Goal: Information Seeking & Learning: Learn about a topic

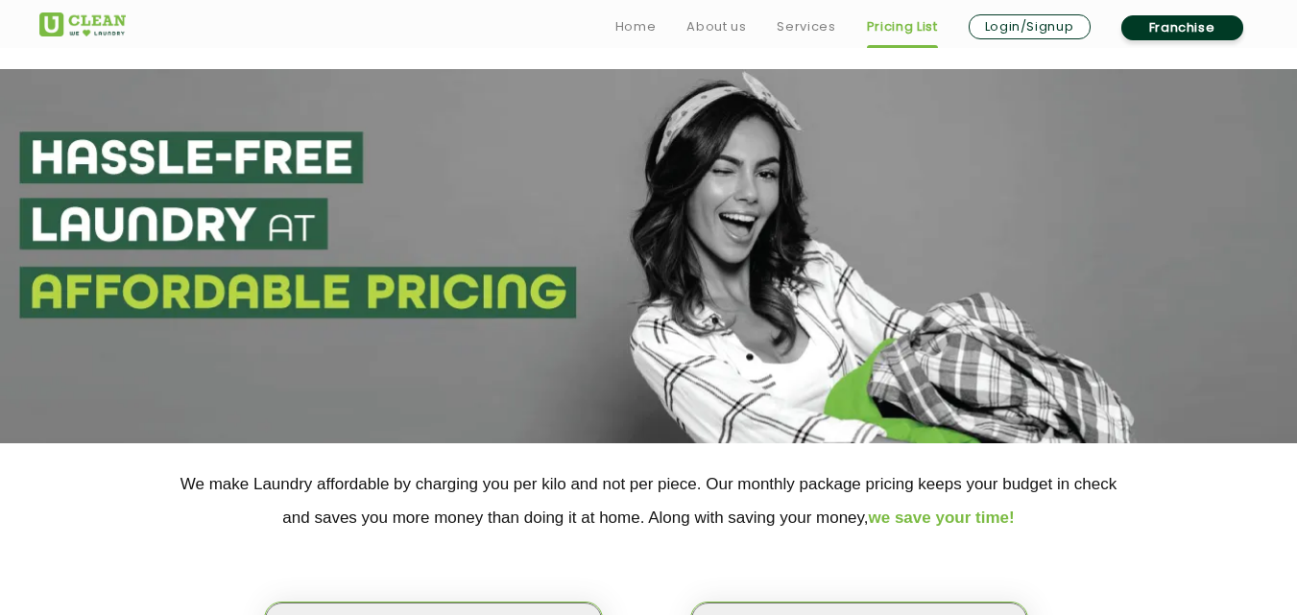
scroll to position [192, 0]
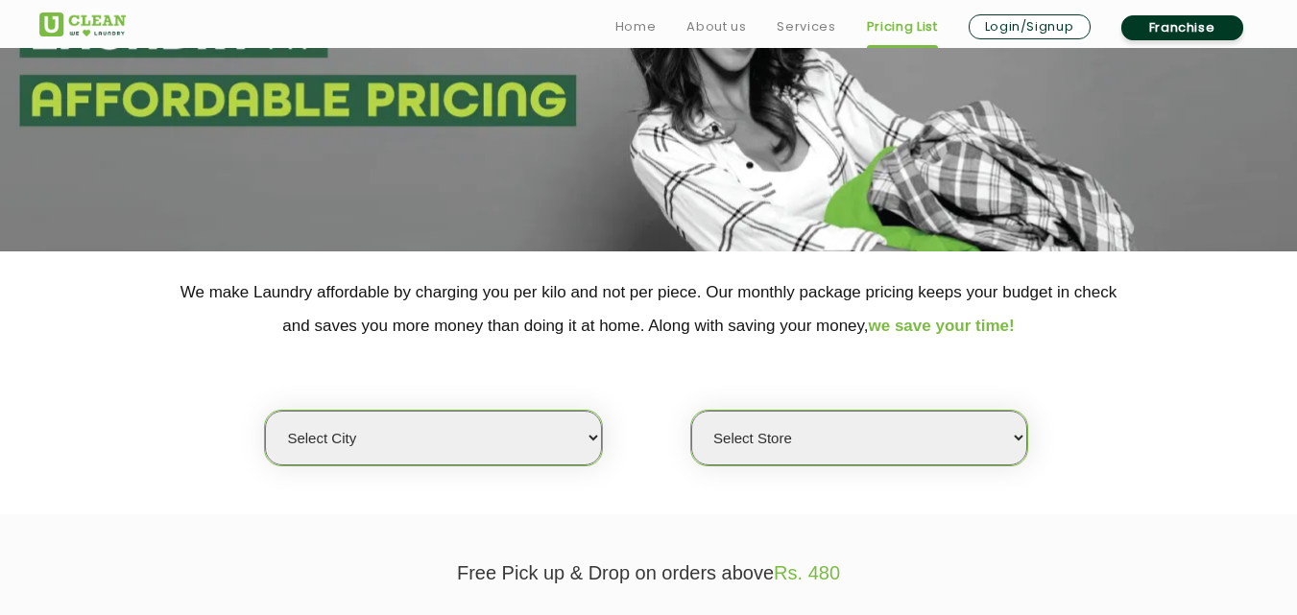
select select "93"
click at [265, 411] on select "Select city [GEOGRAPHIC_DATA] [GEOGRAPHIC_DATA] [GEOGRAPHIC_DATA] [GEOGRAPHIC_D…" at bounding box center [433, 438] width 336 height 55
select select "0"
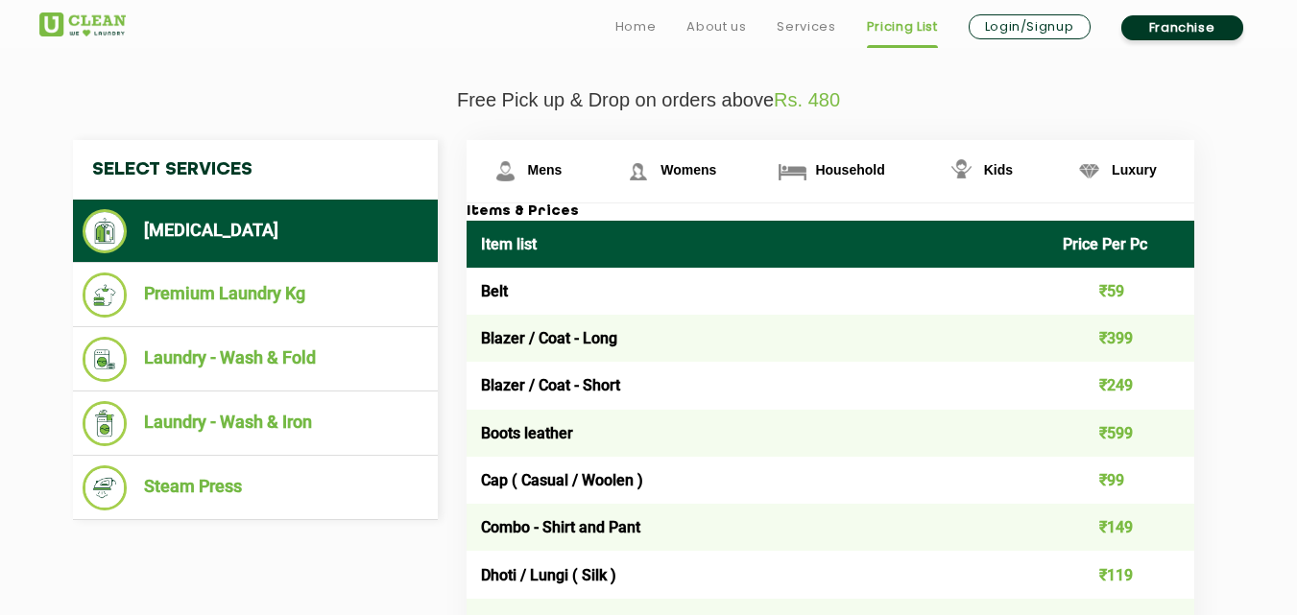
scroll to position [672, 0]
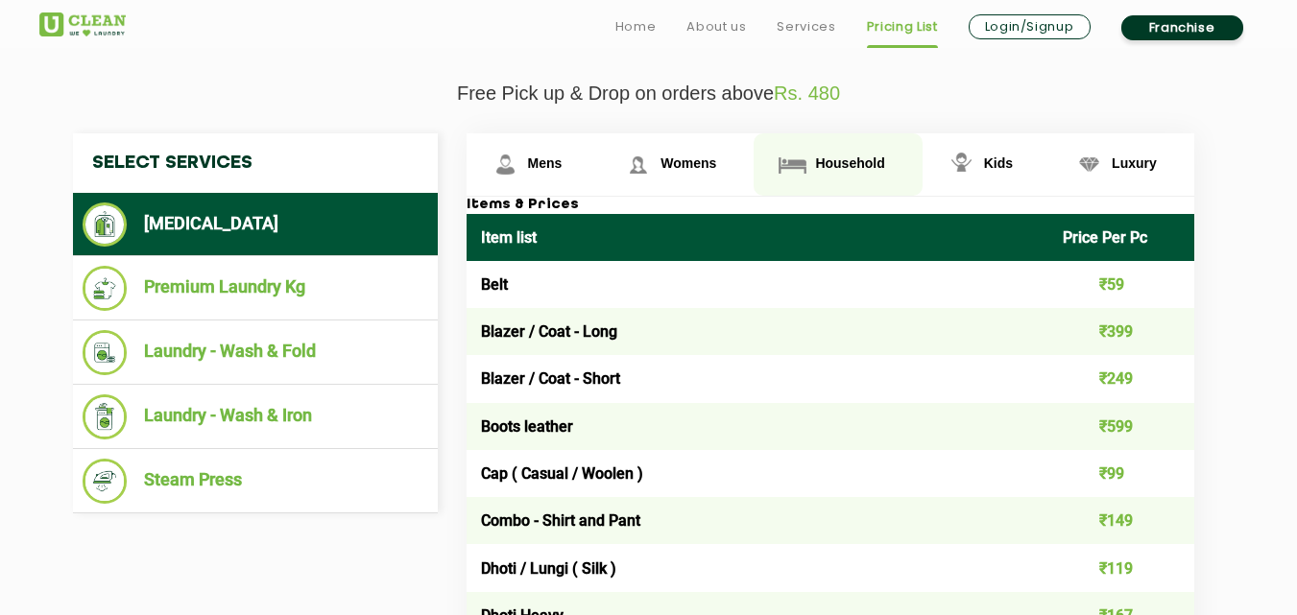
drag, startPoint x: 820, startPoint y: 169, endPoint x: 841, endPoint y: 174, distance: 21.7
click at [821, 169] on span "Household" at bounding box center [849, 163] width 69 height 15
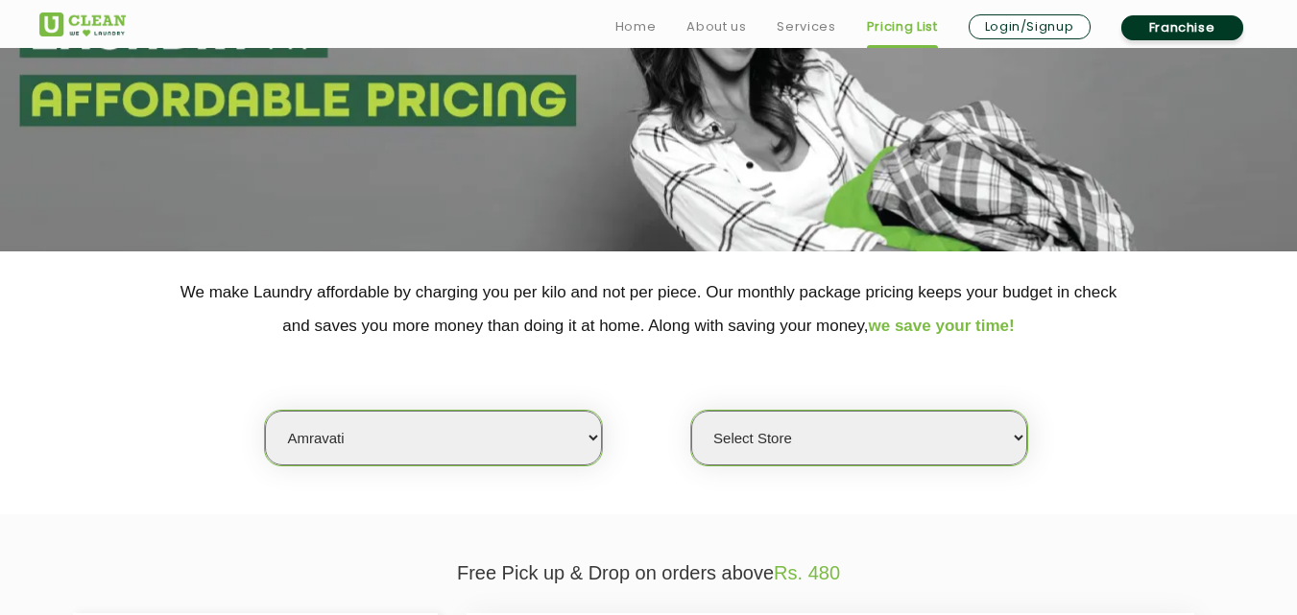
scroll to position [288, 0]
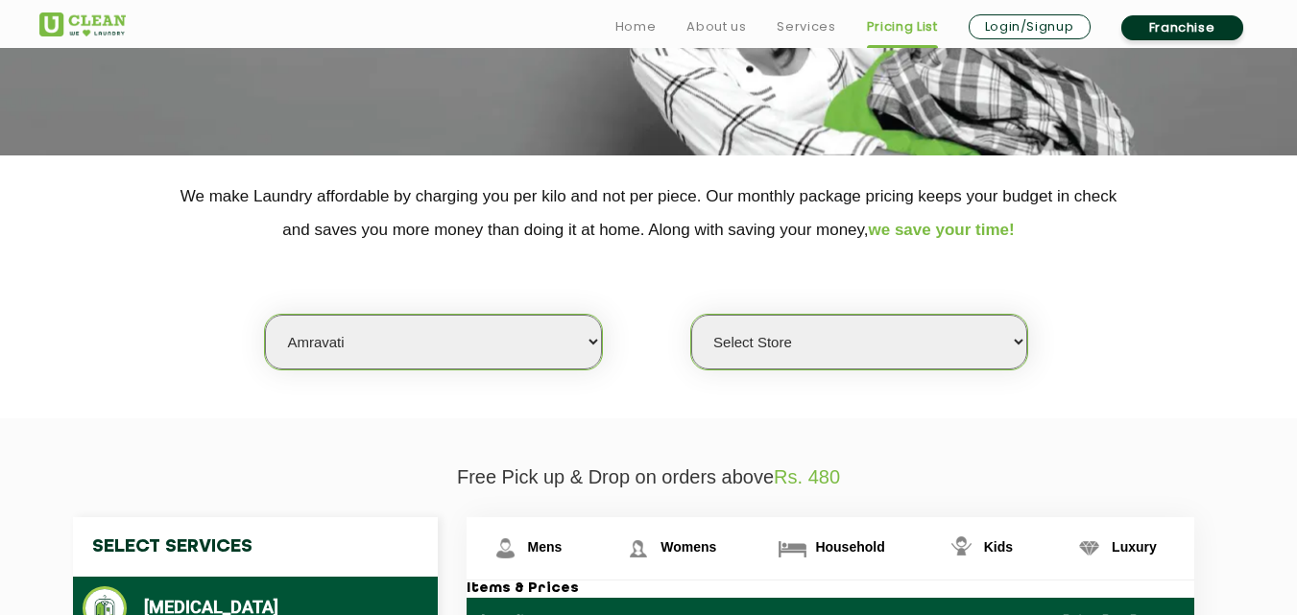
click at [427, 350] on select "Select city [GEOGRAPHIC_DATA] [GEOGRAPHIC_DATA] [GEOGRAPHIC_DATA] [GEOGRAPHIC_D…" at bounding box center [433, 342] width 336 height 55
click at [397, 340] on select "Select city [GEOGRAPHIC_DATA] [GEOGRAPHIC_DATA] [GEOGRAPHIC_DATA] [GEOGRAPHIC_D…" at bounding box center [433, 342] width 336 height 55
click at [364, 417] on section "We make Laundry affordable by charging you per kilo and not per piece. Our mont…" at bounding box center [648, 287] width 1297 height 263
click at [365, 329] on select "Select city [GEOGRAPHIC_DATA] [GEOGRAPHIC_DATA] [GEOGRAPHIC_DATA] [GEOGRAPHIC_D…" at bounding box center [433, 342] width 336 height 55
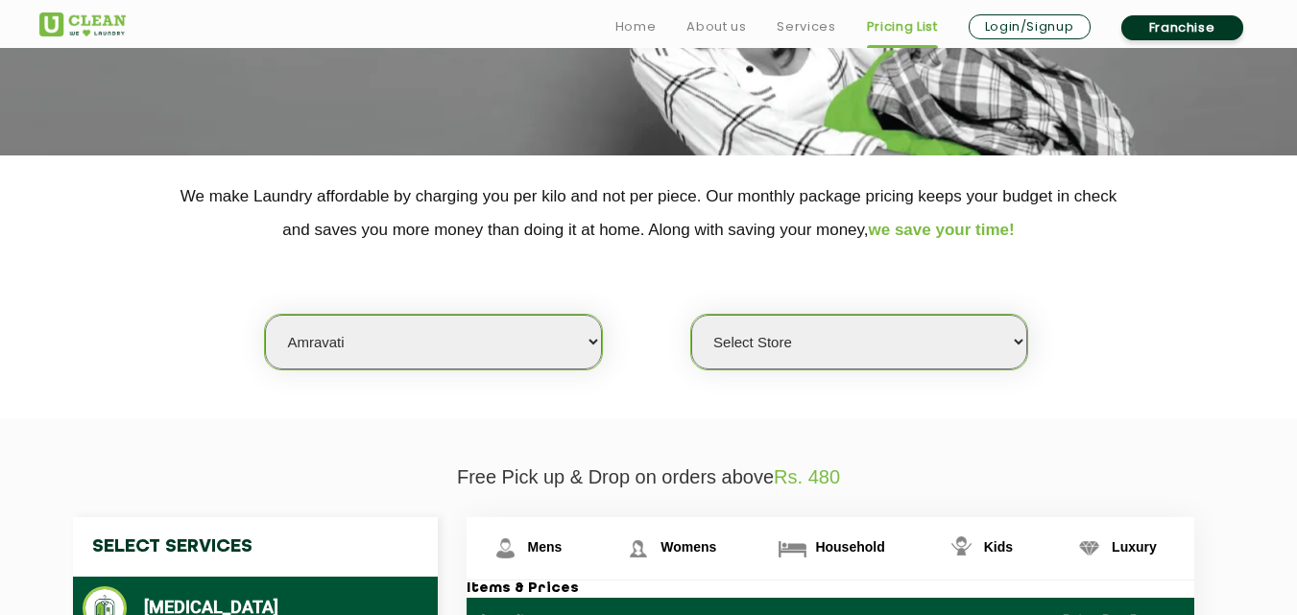
click at [342, 347] on select "Select city [GEOGRAPHIC_DATA] [GEOGRAPHIC_DATA] [GEOGRAPHIC_DATA] [GEOGRAPHIC_D…" at bounding box center [433, 342] width 336 height 55
select select "5"
click at [265, 315] on select "Select city [GEOGRAPHIC_DATA] [GEOGRAPHIC_DATA] [GEOGRAPHIC_DATA] [GEOGRAPHIC_D…" at bounding box center [433, 342] width 336 height 55
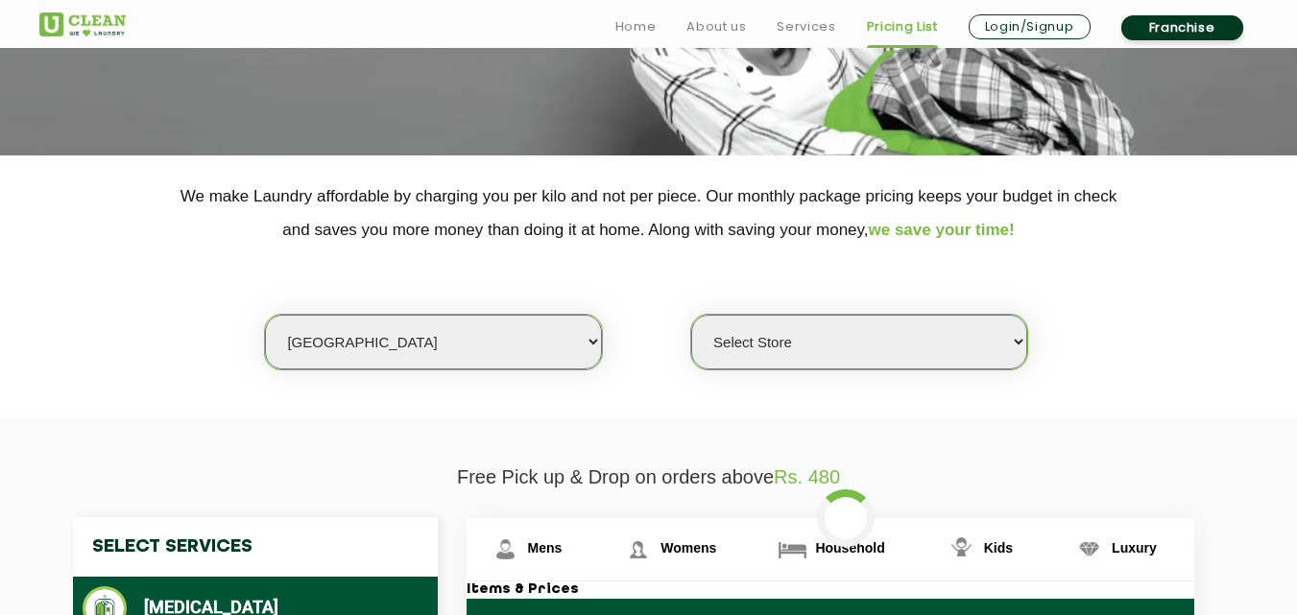
select select "0"
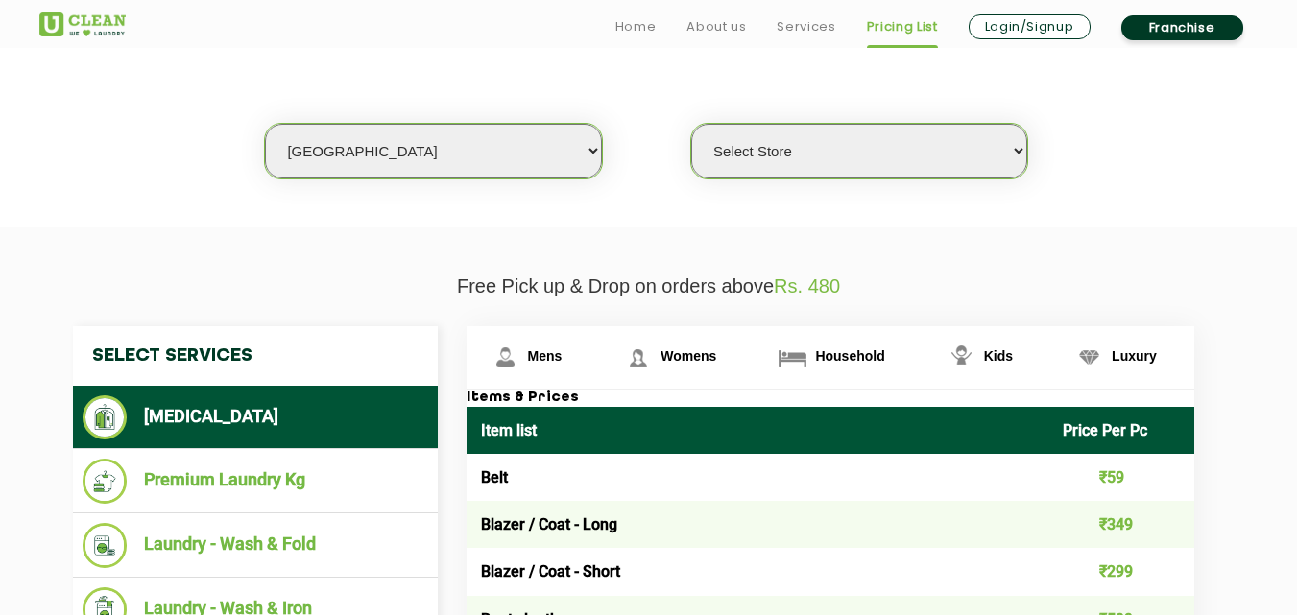
scroll to position [480, 0]
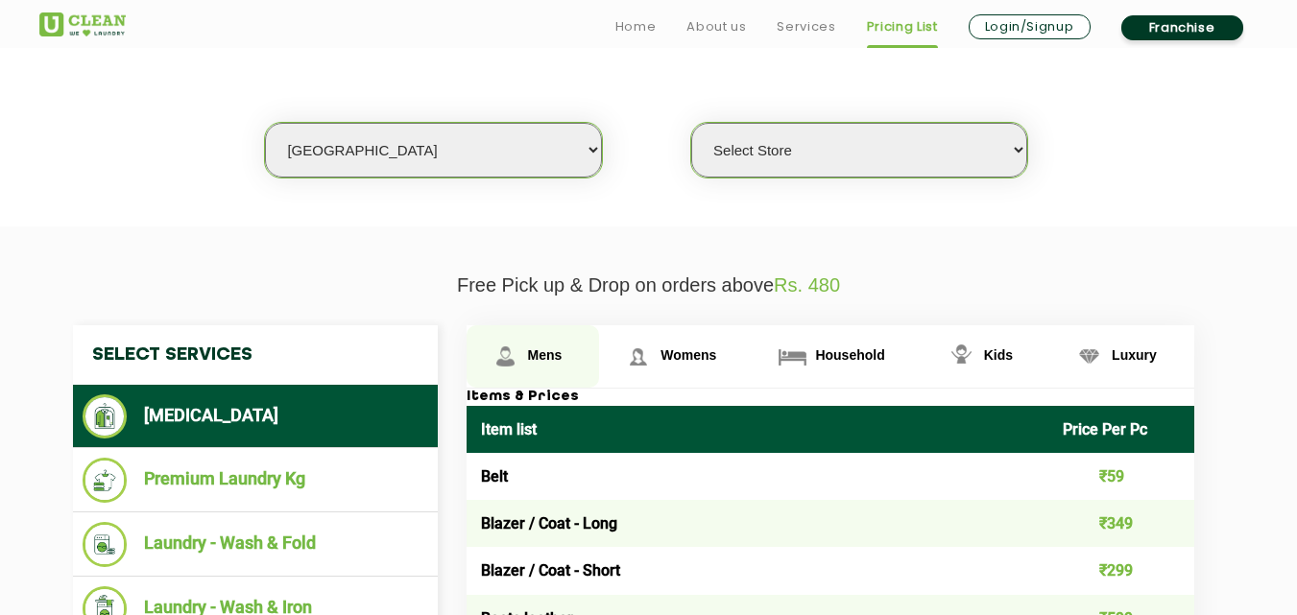
click at [533, 361] on span "Mens" at bounding box center [545, 354] width 35 height 15
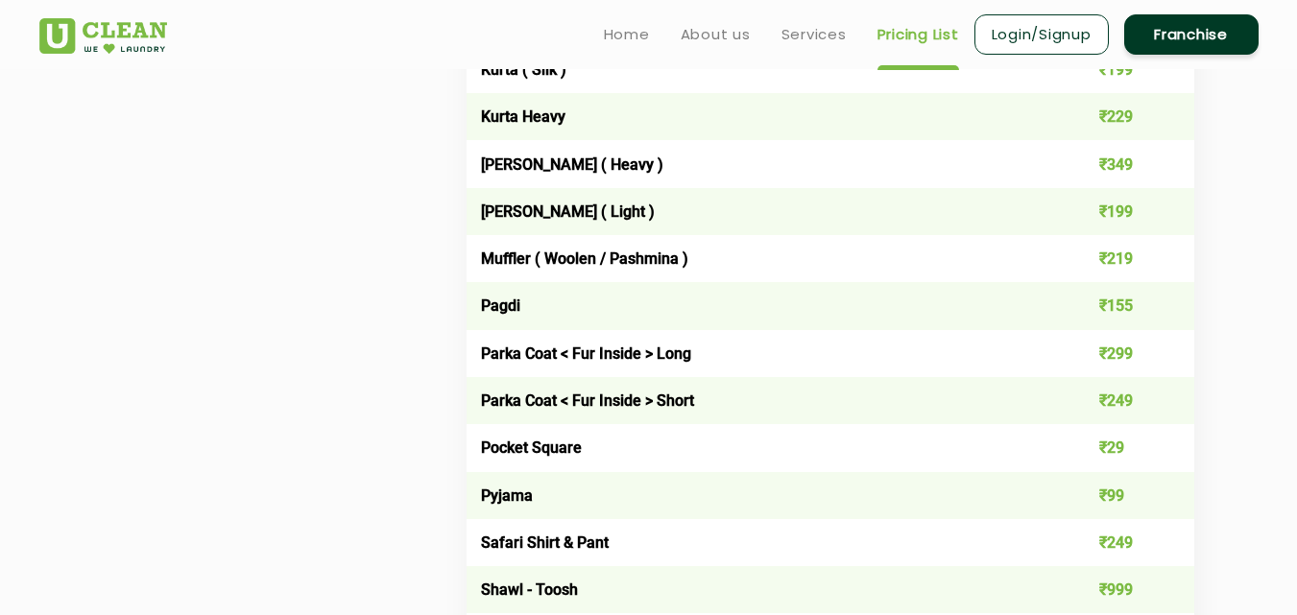
scroll to position [2110, 0]
